Goal: Check status

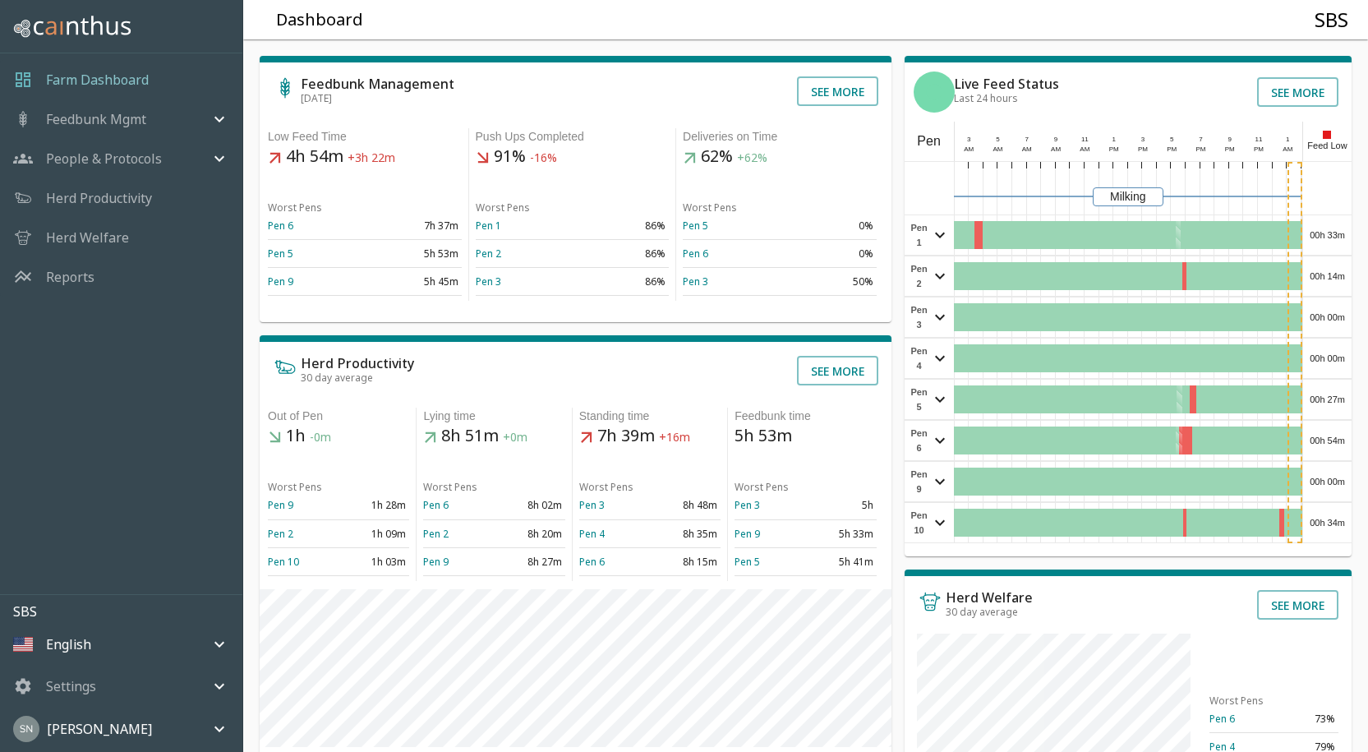
click at [1334, 228] on div "00h 33m" at bounding box center [1327, 234] width 48 height 39
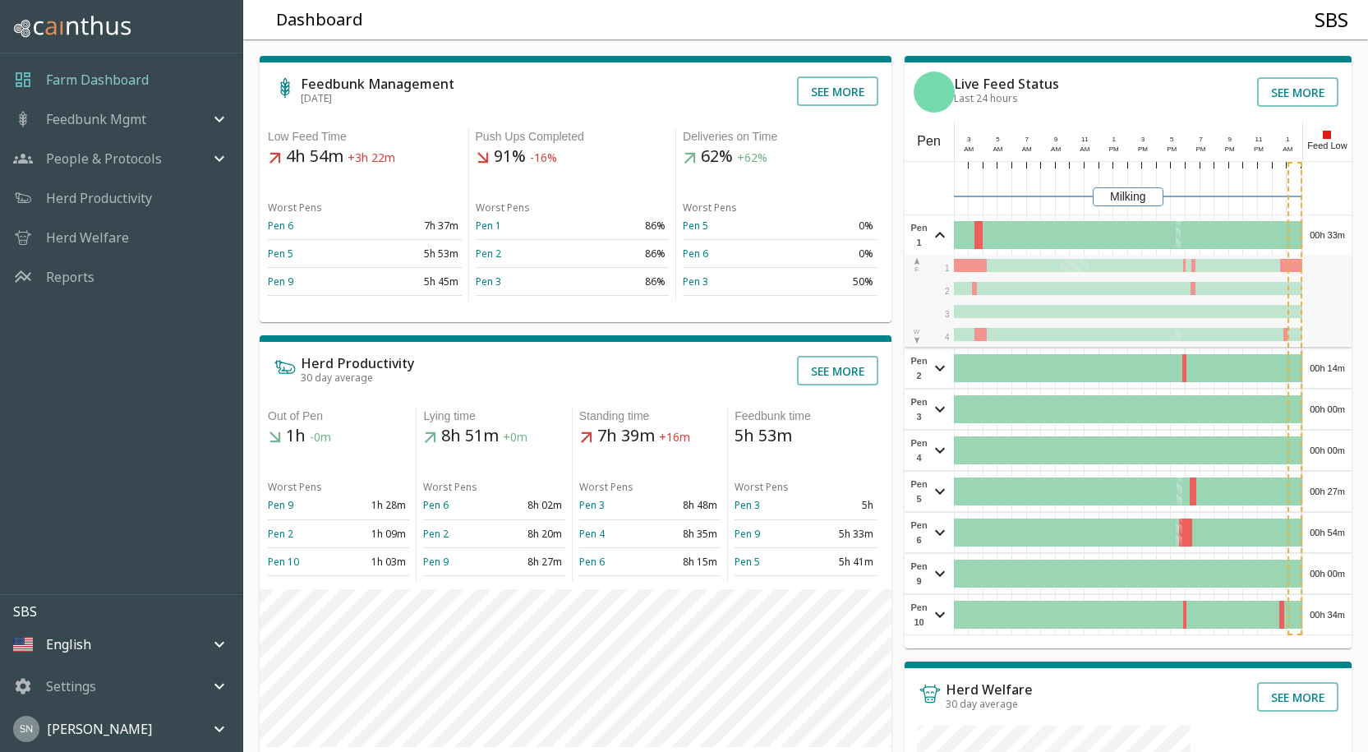
click at [1334, 228] on div "00h 33m" at bounding box center [1327, 234] width 48 height 39
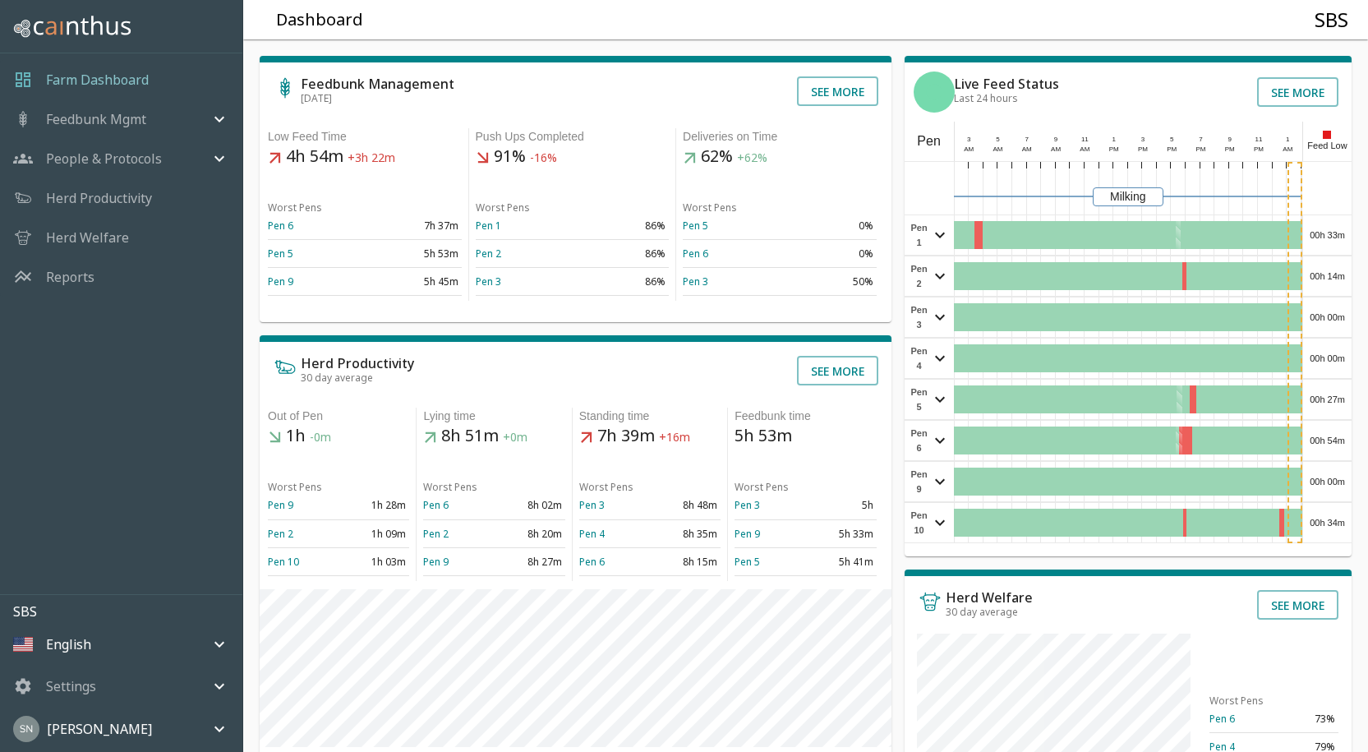
click at [1338, 272] on div "00h 14m" at bounding box center [1327, 275] width 48 height 39
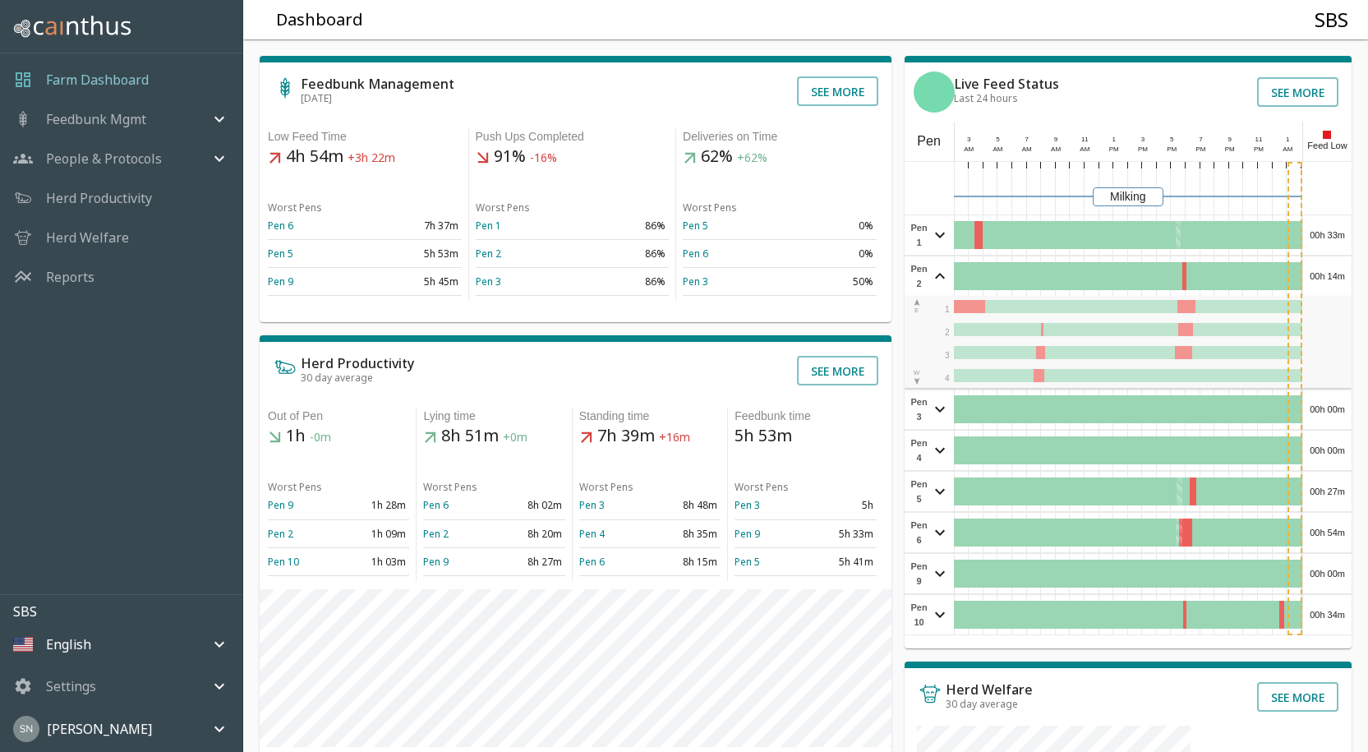
click at [1342, 270] on div "00h 14m" at bounding box center [1327, 275] width 48 height 39
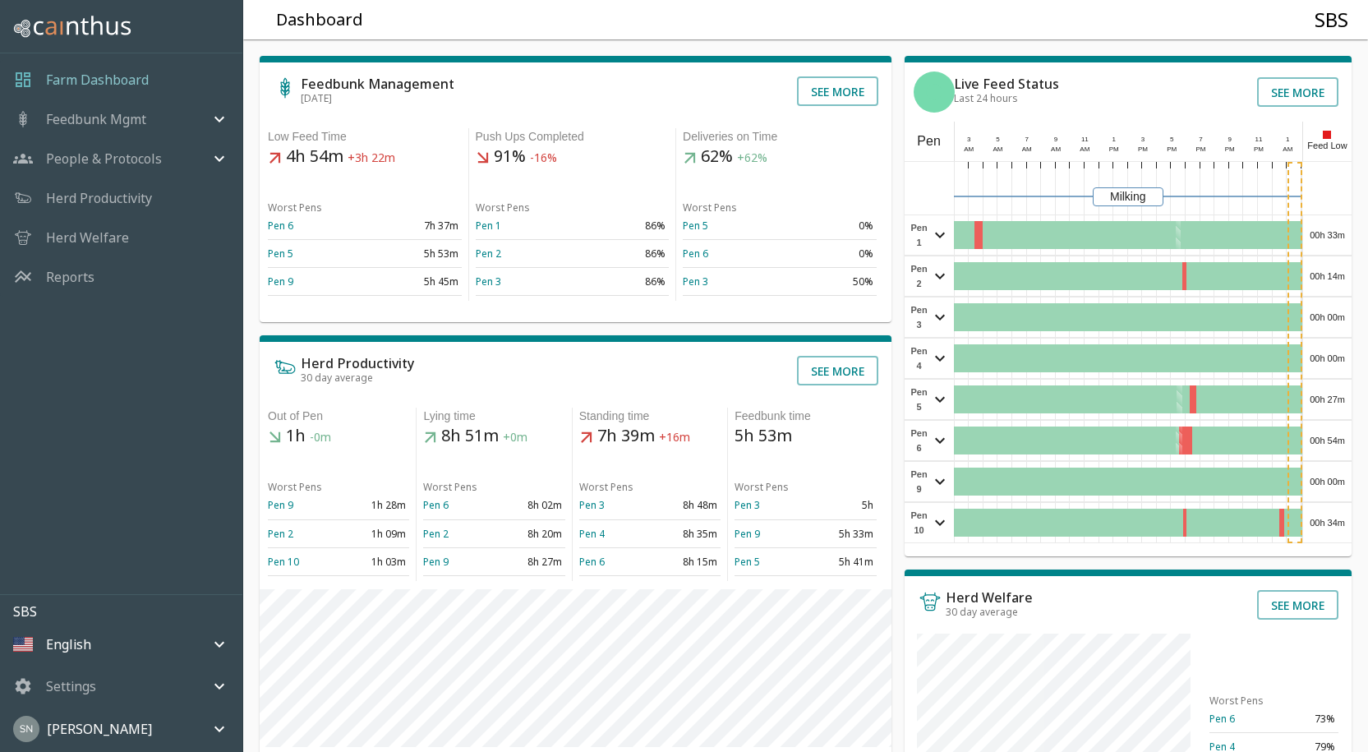
click at [1330, 322] on div "00h 00m" at bounding box center [1327, 316] width 48 height 39
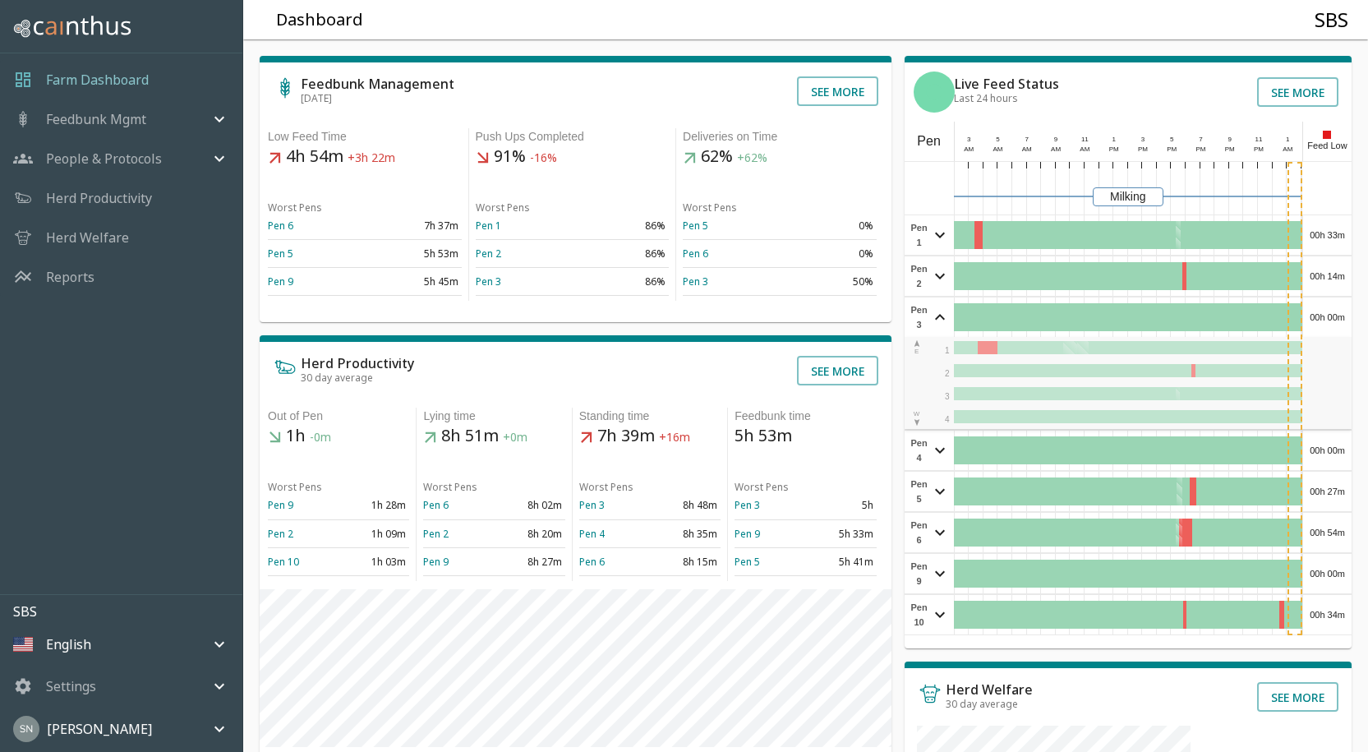
click at [1327, 319] on div "00h 00m" at bounding box center [1327, 316] width 48 height 39
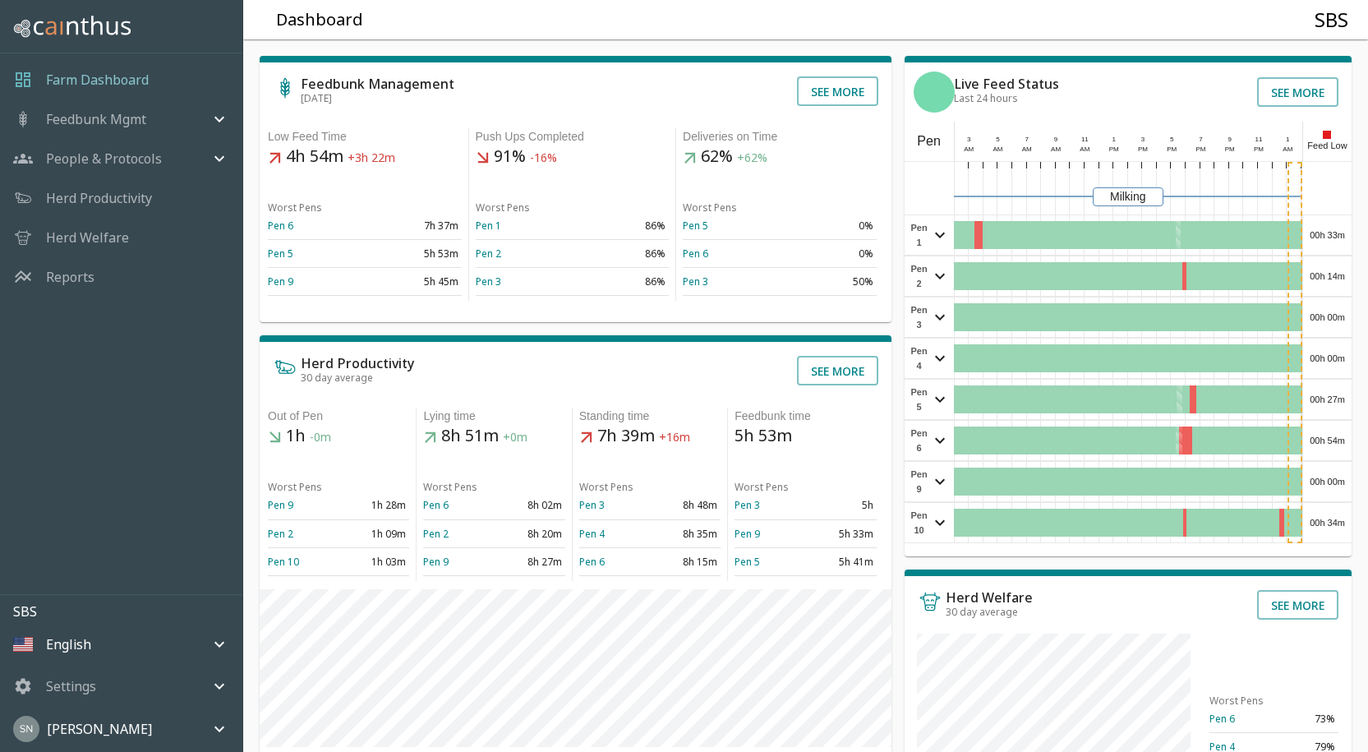
click at [1318, 360] on div "00h 00m" at bounding box center [1327, 357] width 48 height 39
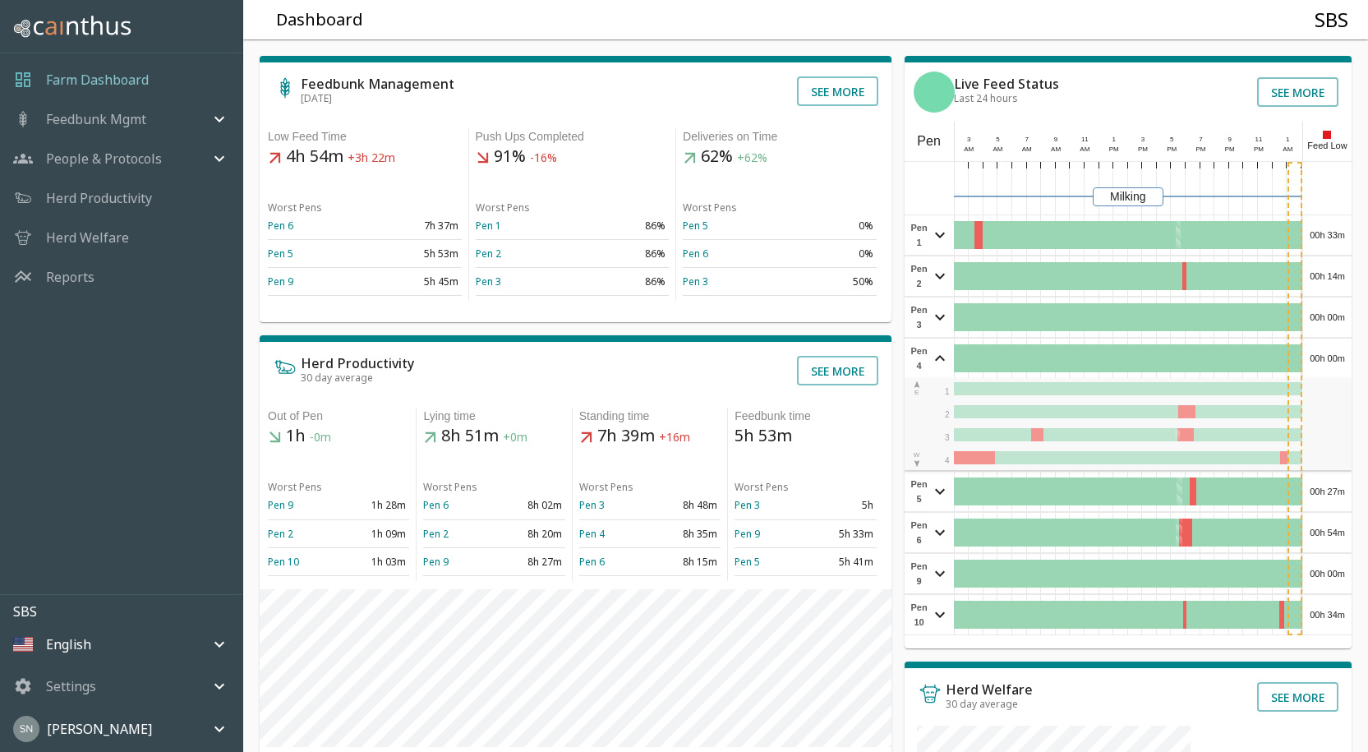
click at [1315, 357] on div "00h 00m" at bounding box center [1327, 357] width 48 height 39
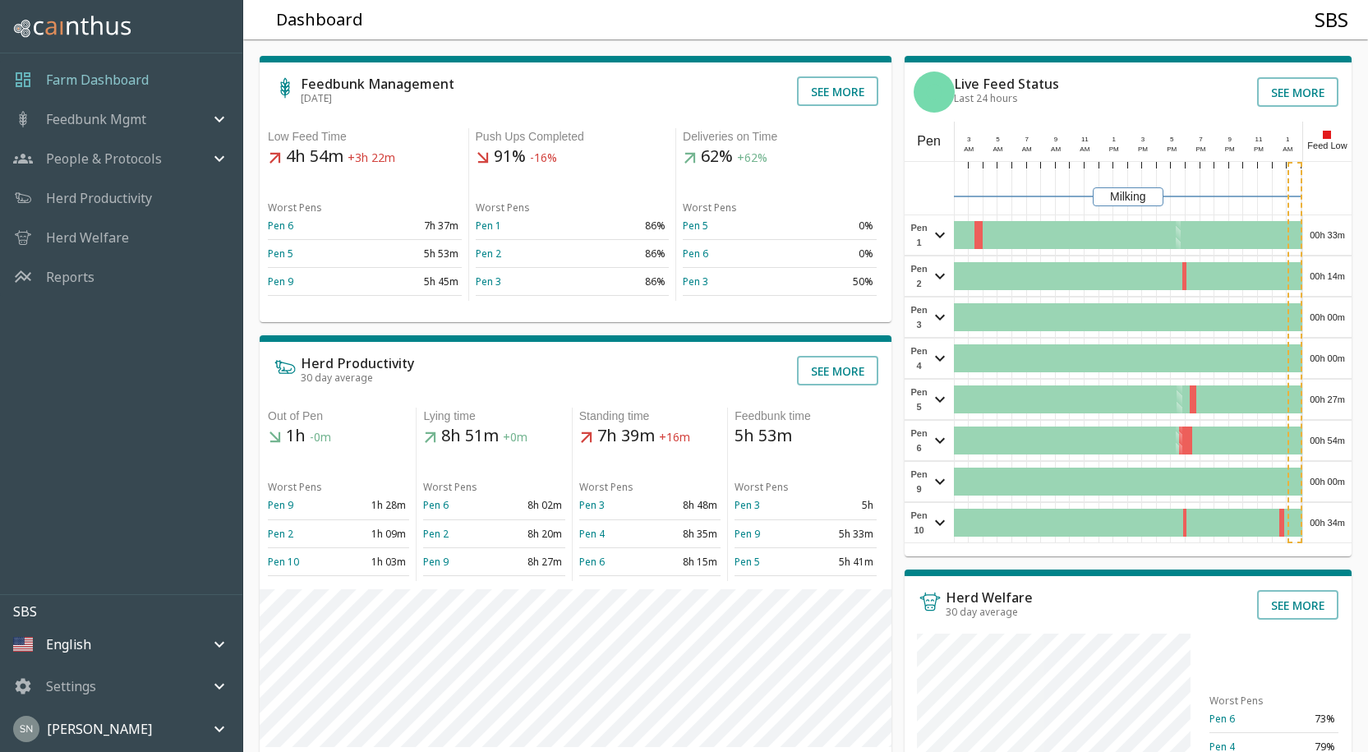
click at [1327, 397] on div "00h 27m" at bounding box center [1327, 399] width 48 height 39
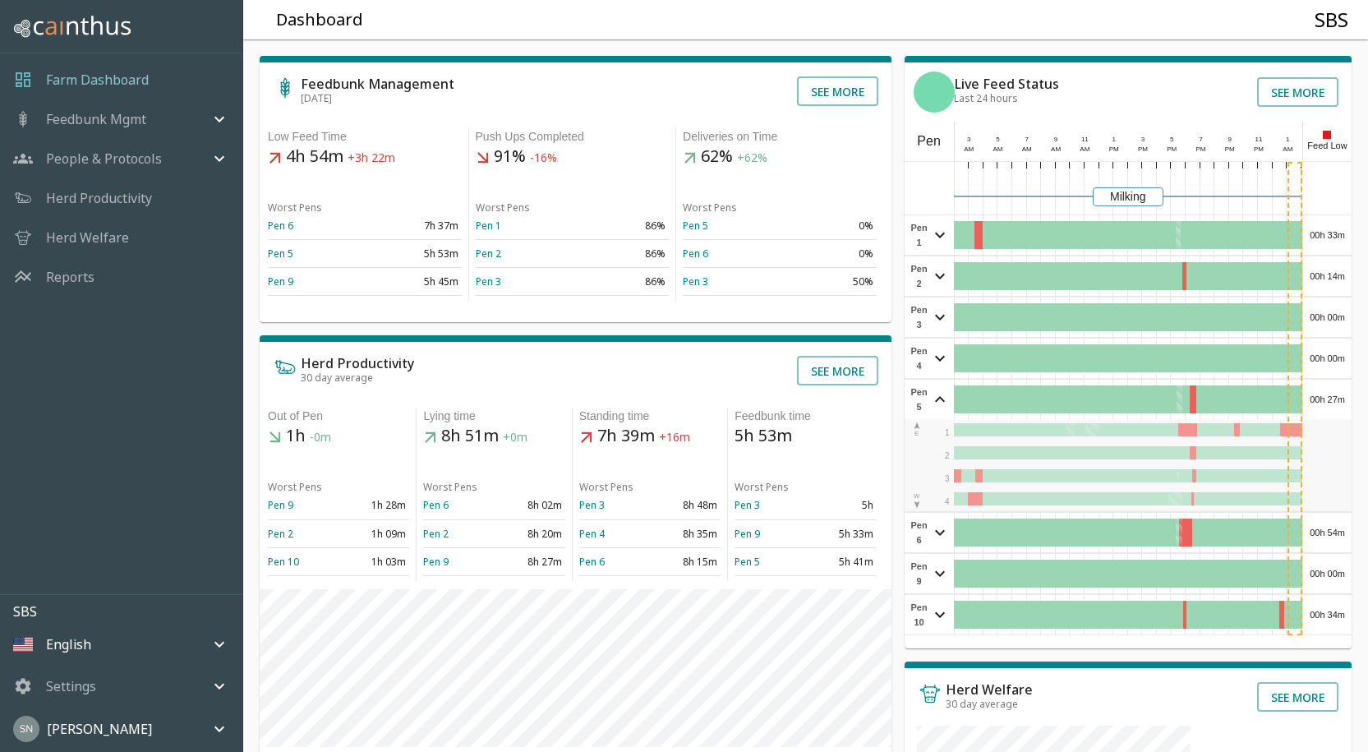
click at [1327, 394] on div "00h 27m" at bounding box center [1327, 399] width 48 height 39
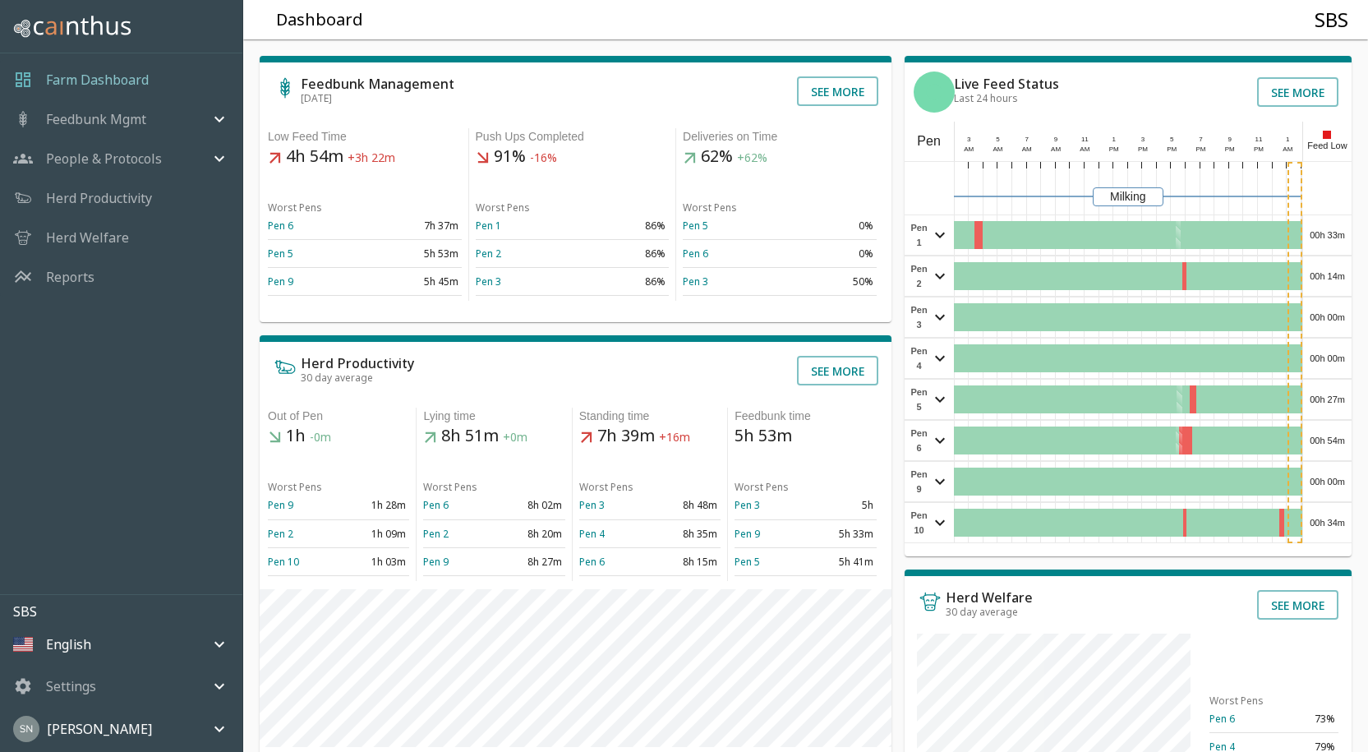
click at [1315, 445] on div "00h 54m" at bounding box center [1327, 440] width 48 height 39
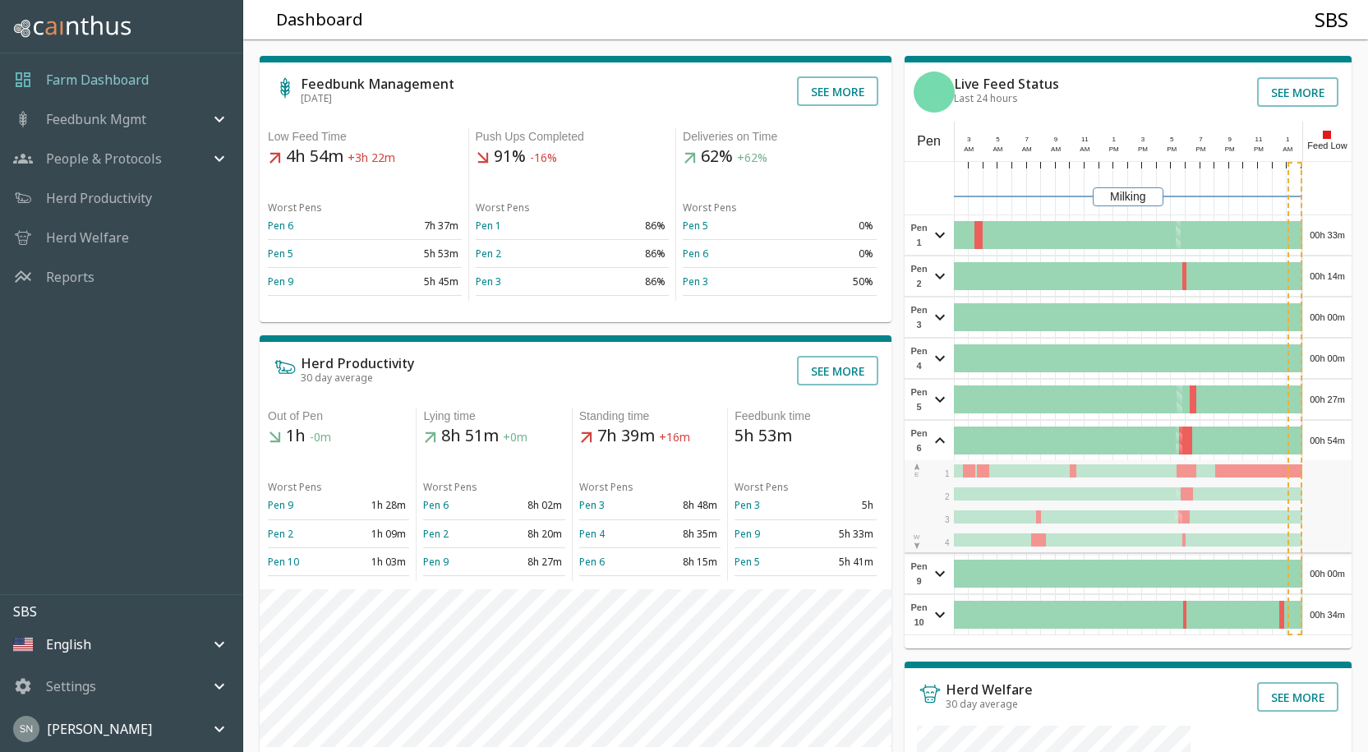
click at [1315, 444] on div "00h 54m" at bounding box center [1327, 440] width 48 height 39
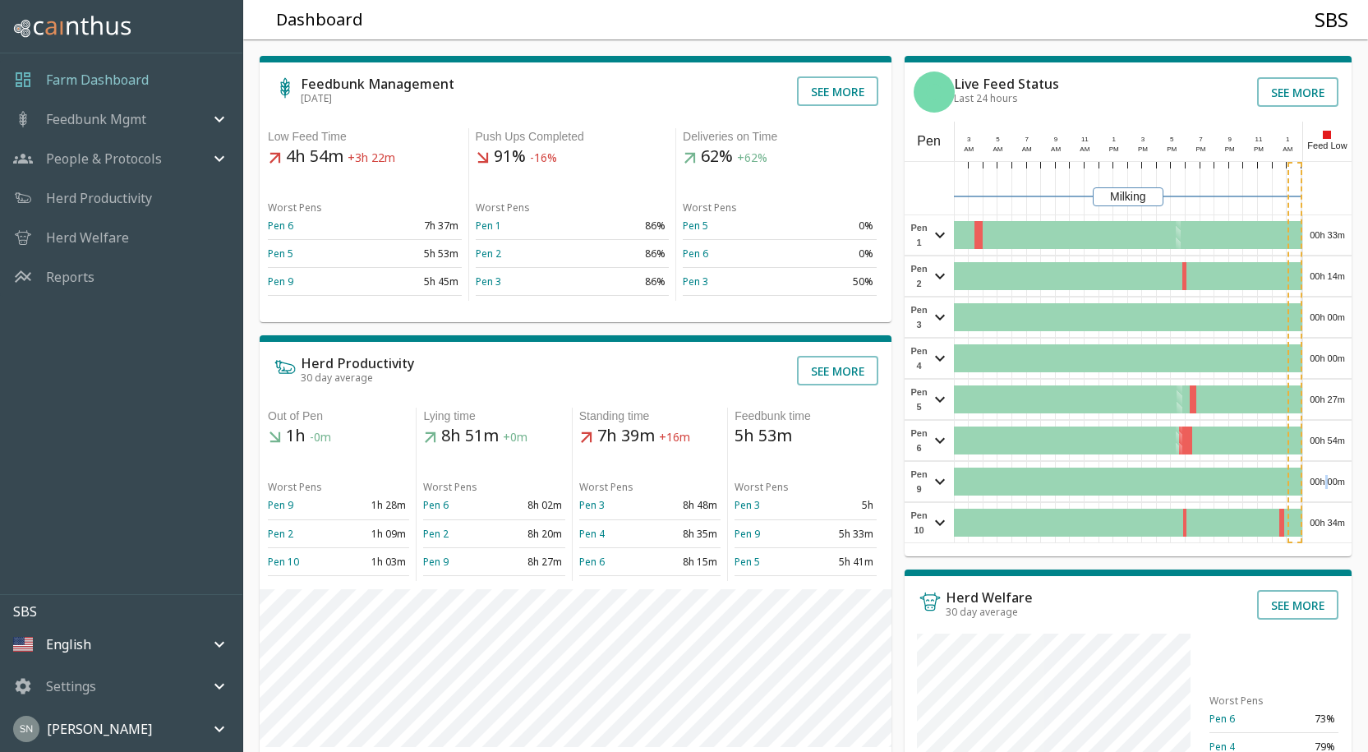
click at [1326, 486] on div "00h 00m" at bounding box center [1327, 481] width 48 height 39
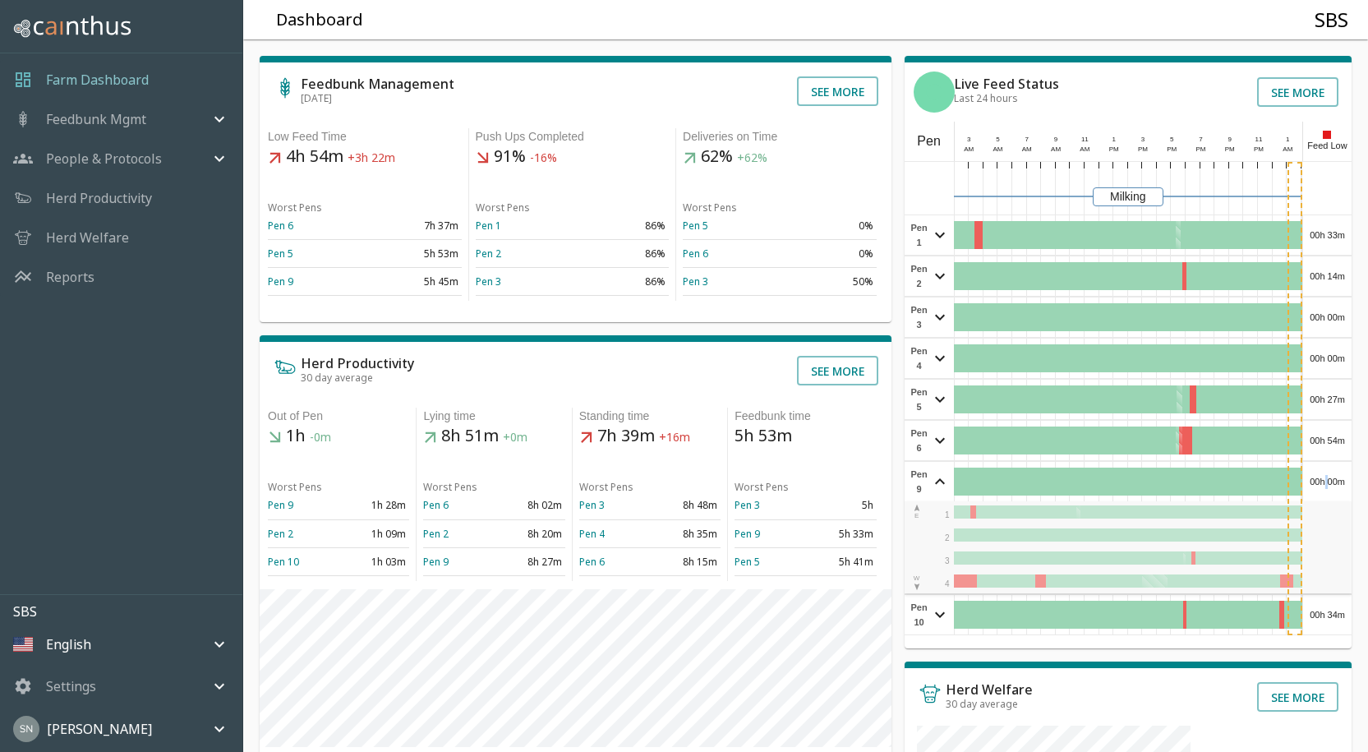
click at [1326, 484] on div "00h 00m" at bounding box center [1327, 481] width 48 height 39
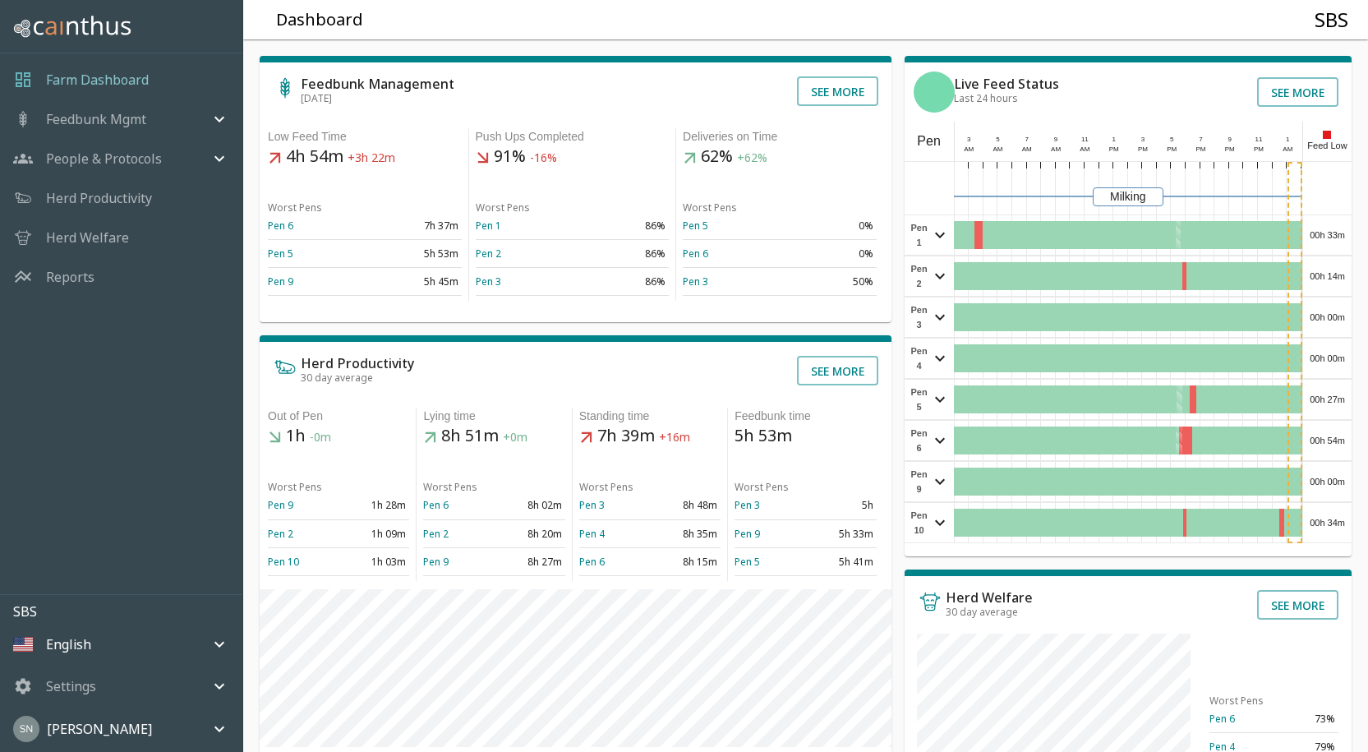
click at [1323, 519] on div "00h 34m" at bounding box center [1327, 522] width 48 height 39
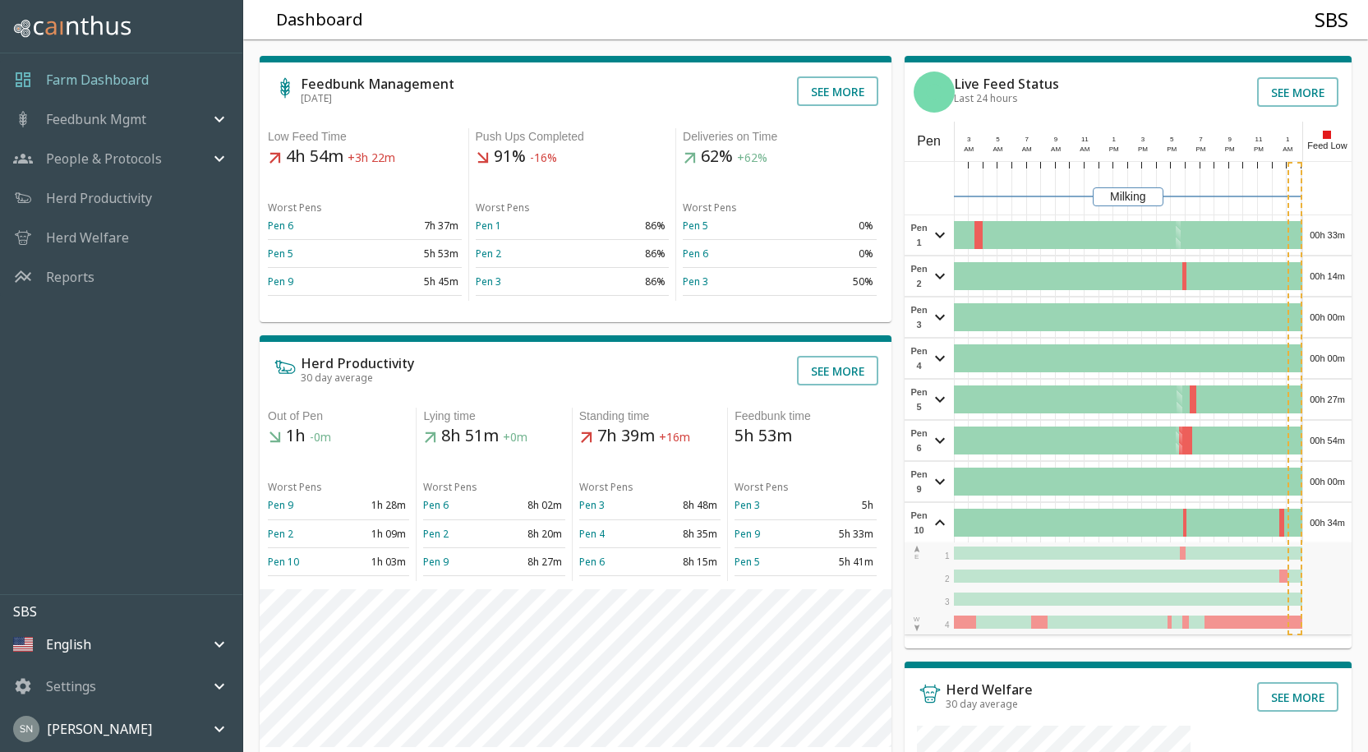
click at [1324, 517] on div "00h 34m" at bounding box center [1327, 522] width 48 height 39
